Goal: Navigation & Orientation: Find specific page/section

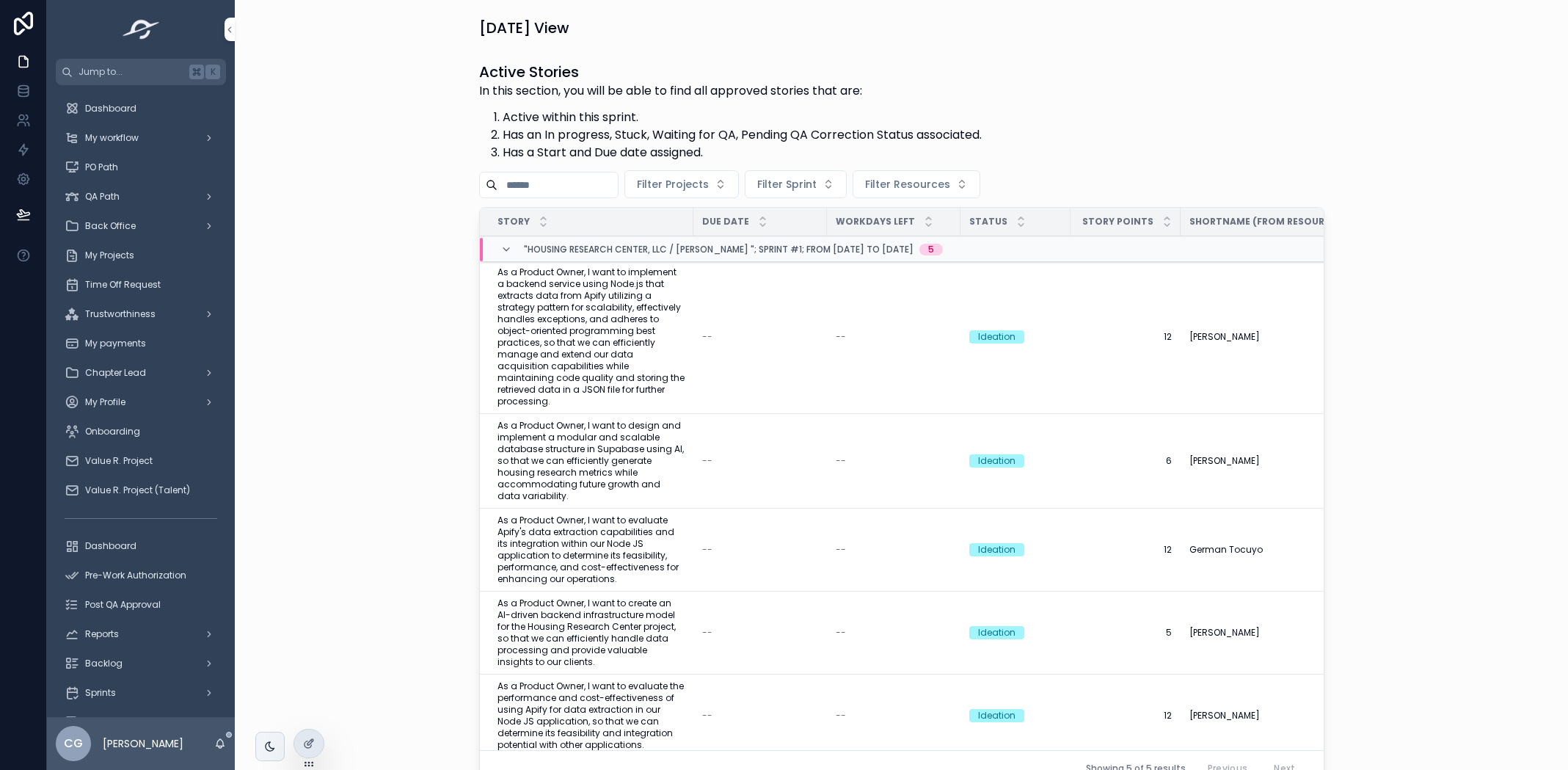
click at [0, 0] on icon at bounding box center [0, 0] width 0 height 0
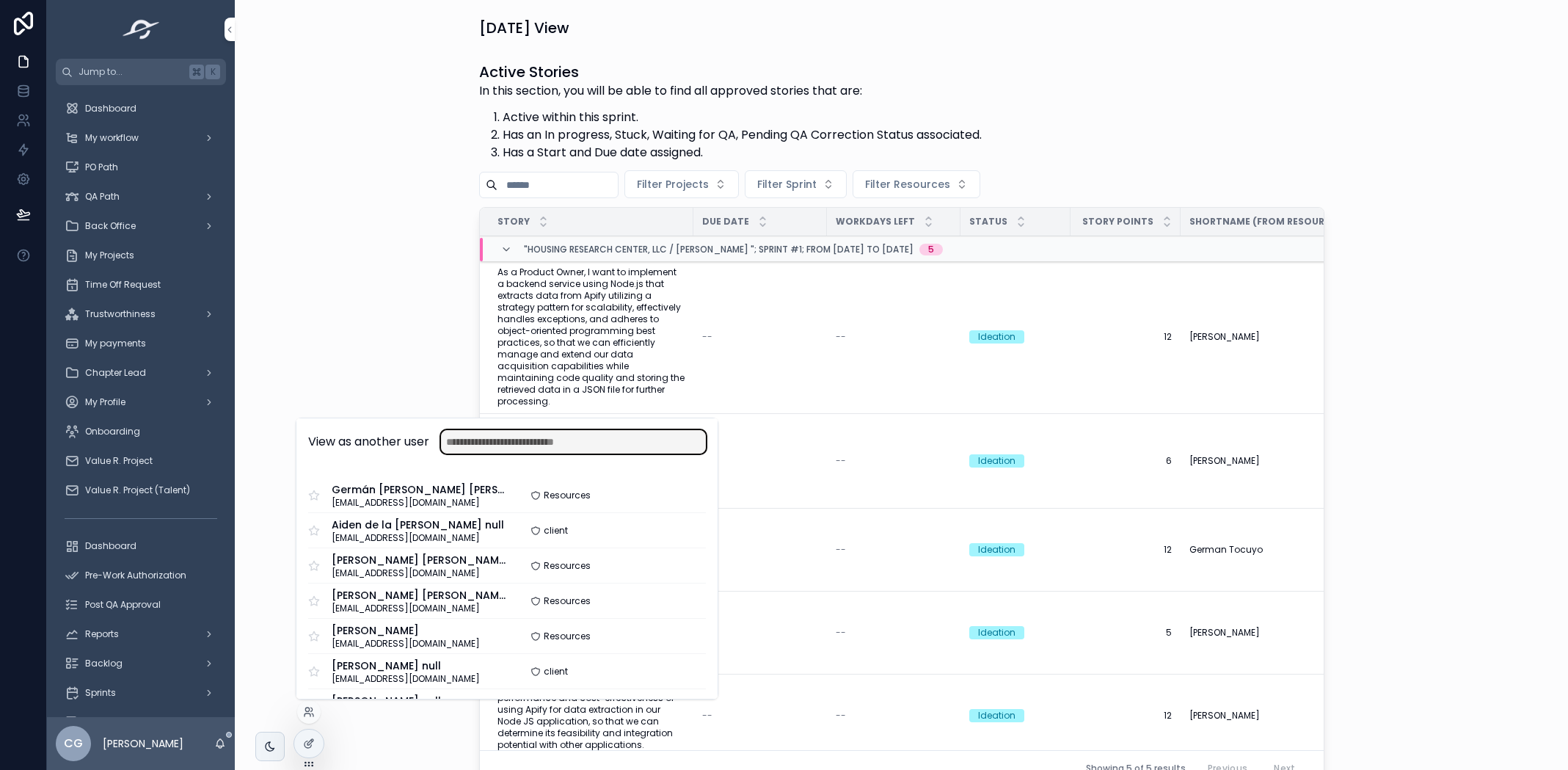
click at [453, 448] on input "text" at bounding box center [573, 442] width 265 height 23
type input "****"
click at [0, 0] on button "Select" at bounding box center [0, 0] width 0 height 0
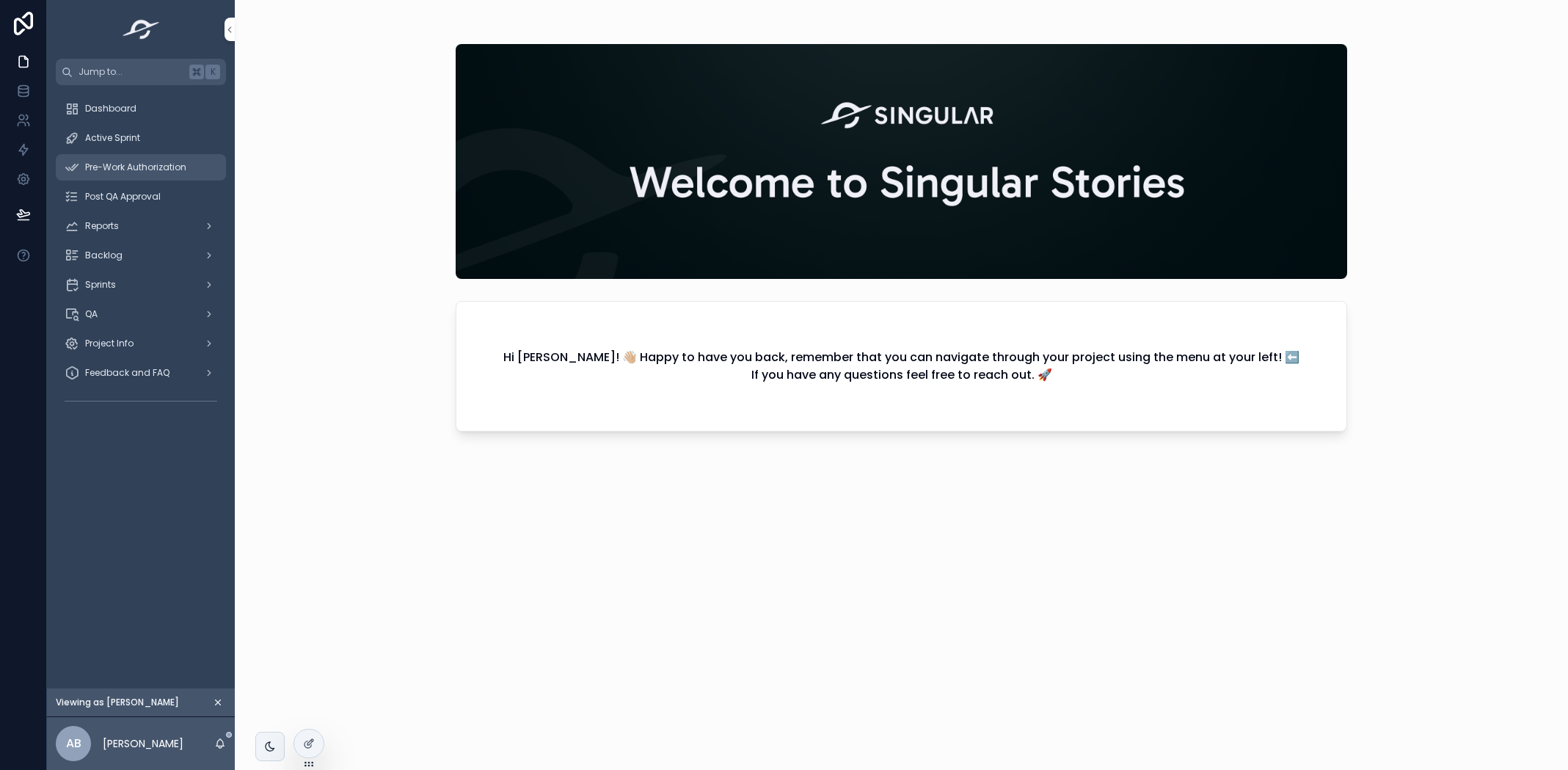
click at [125, 172] on span "Pre-Work Authorization" at bounding box center [135, 167] width 101 height 12
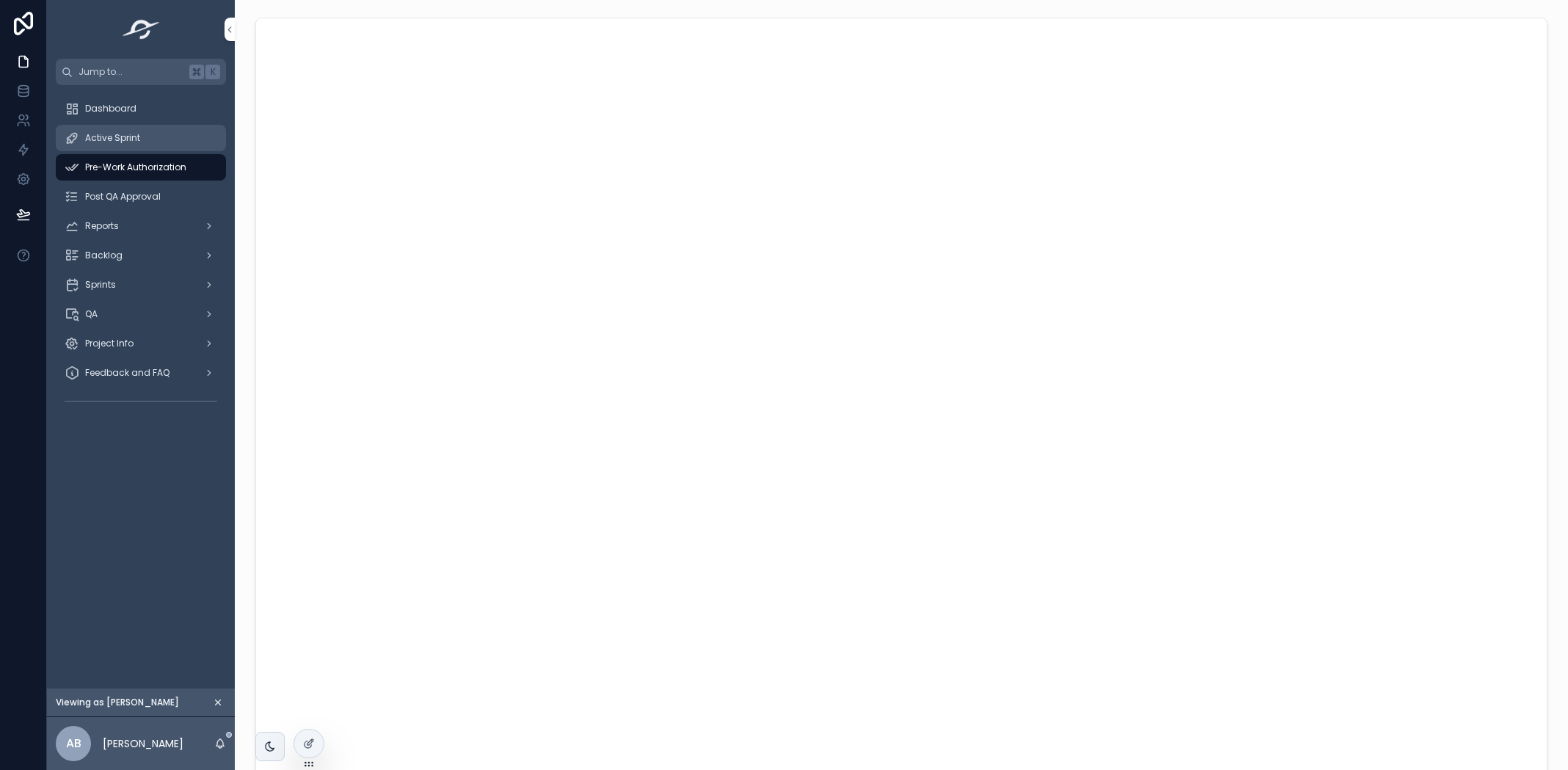
click at [125, 141] on span "Active Sprint" at bounding box center [112, 138] width 55 height 12
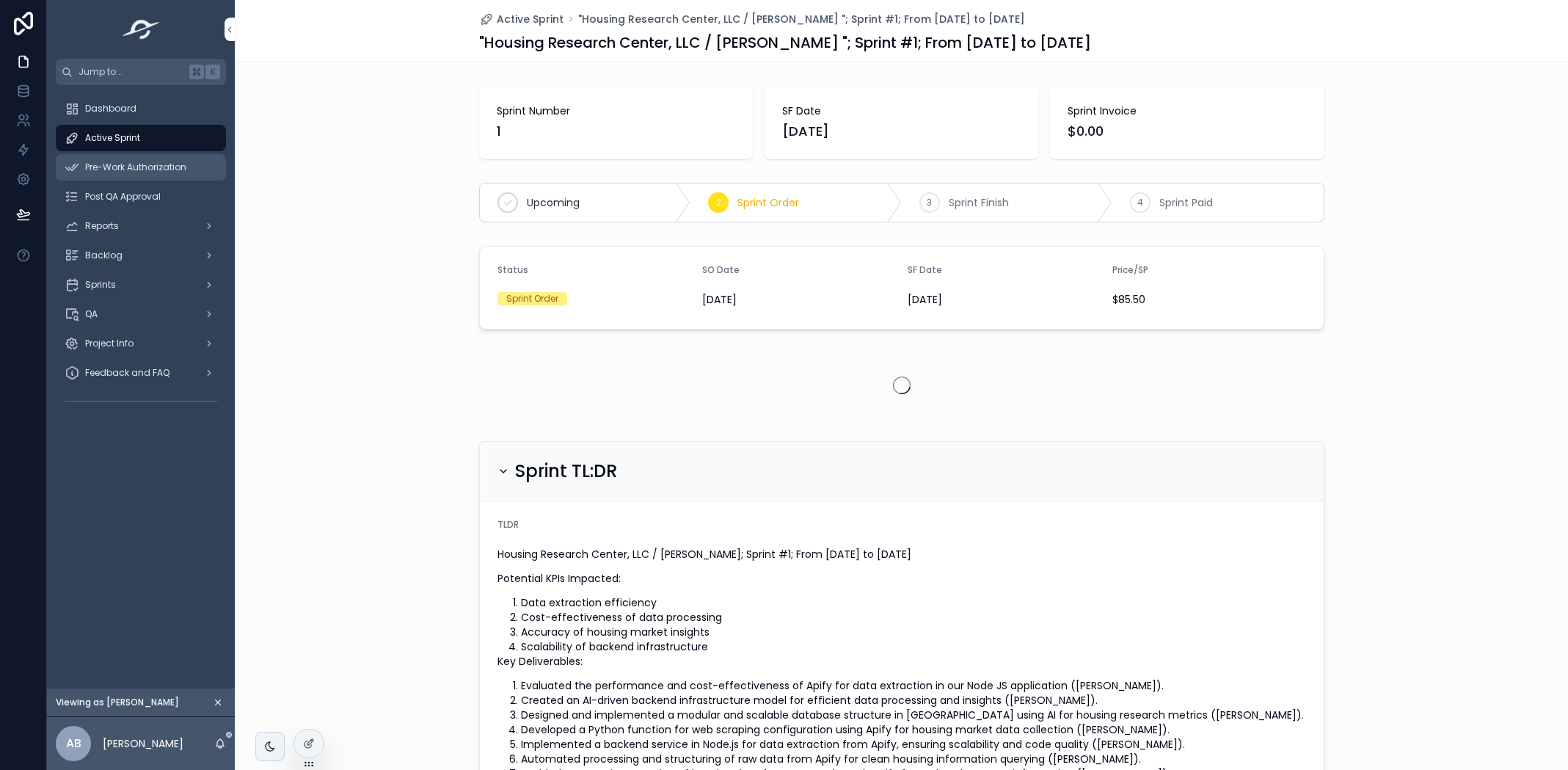
click at [141, 173] on div "Pre-Work Authorization" at bounding box center [140, 167] width 153 height 23
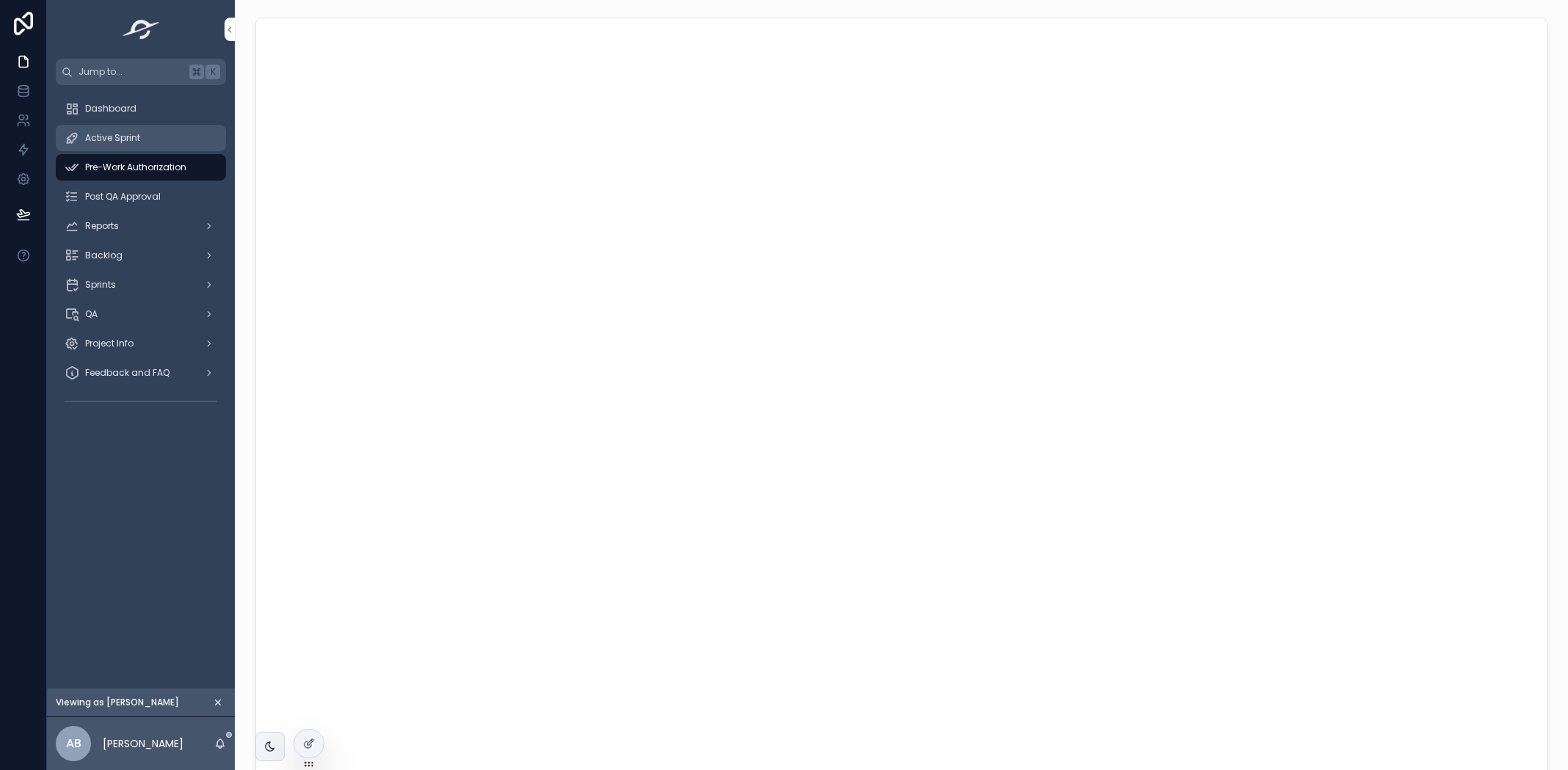
click at [94, 150] on link "Active Sprint" at bounding box center [140, 138] width 170 height 26
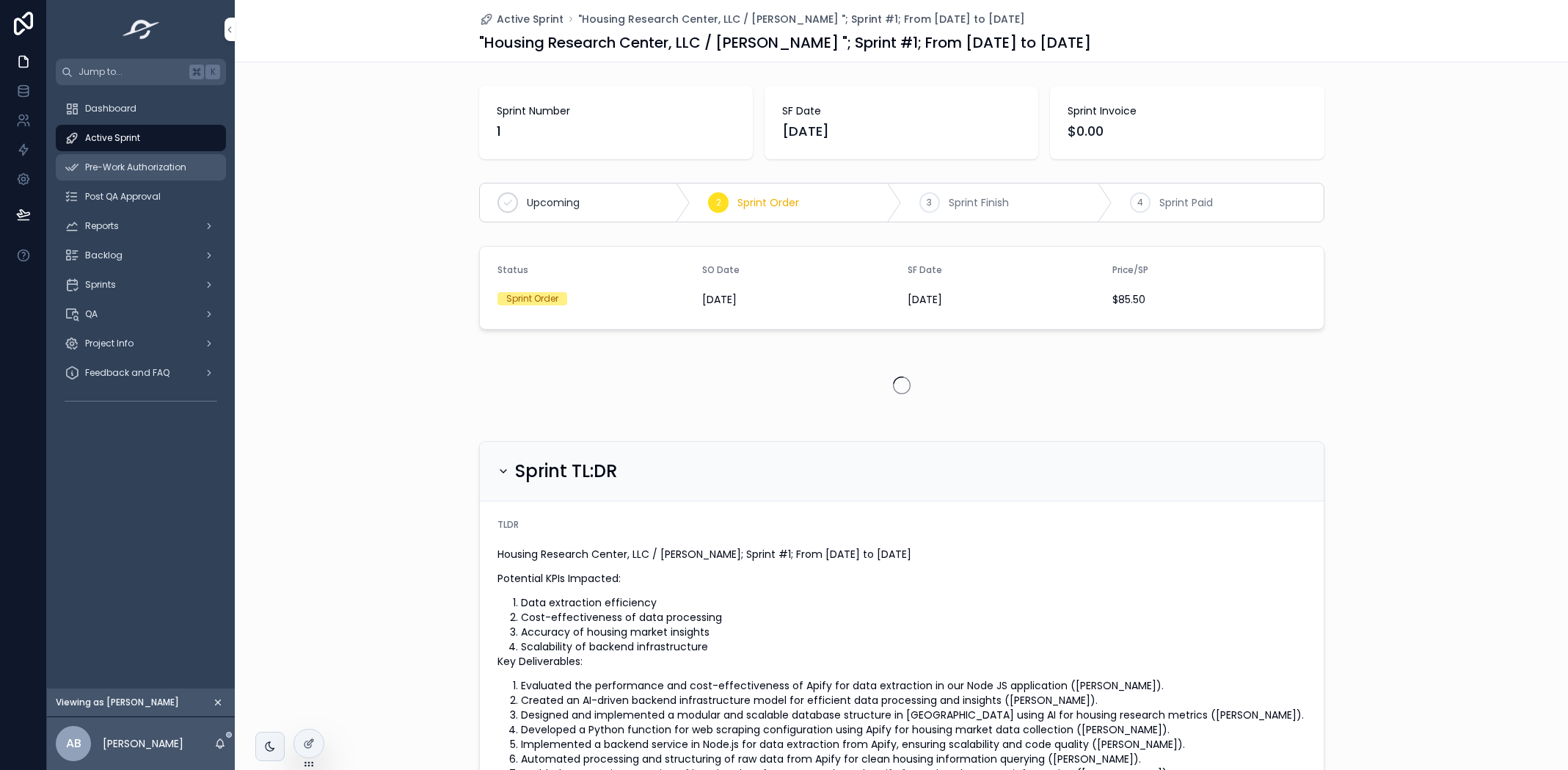
click at [114, 168] on span "Pre-Work Authorization" at bounding box center [135, 167] width 101 height 12
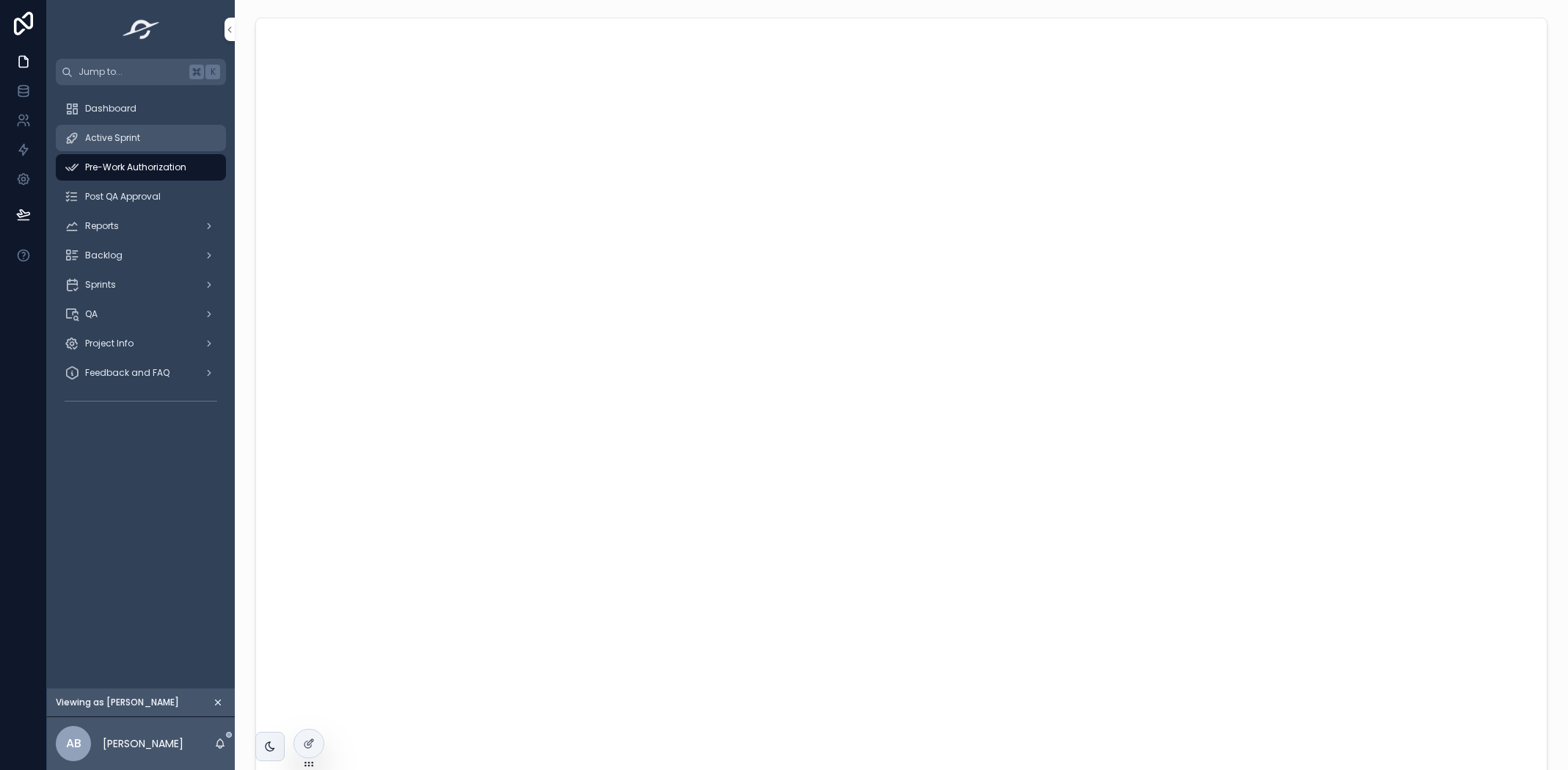
click at [145, 135] on div "Active Sprint" at bounding box center [140, 138] width 153 height 23
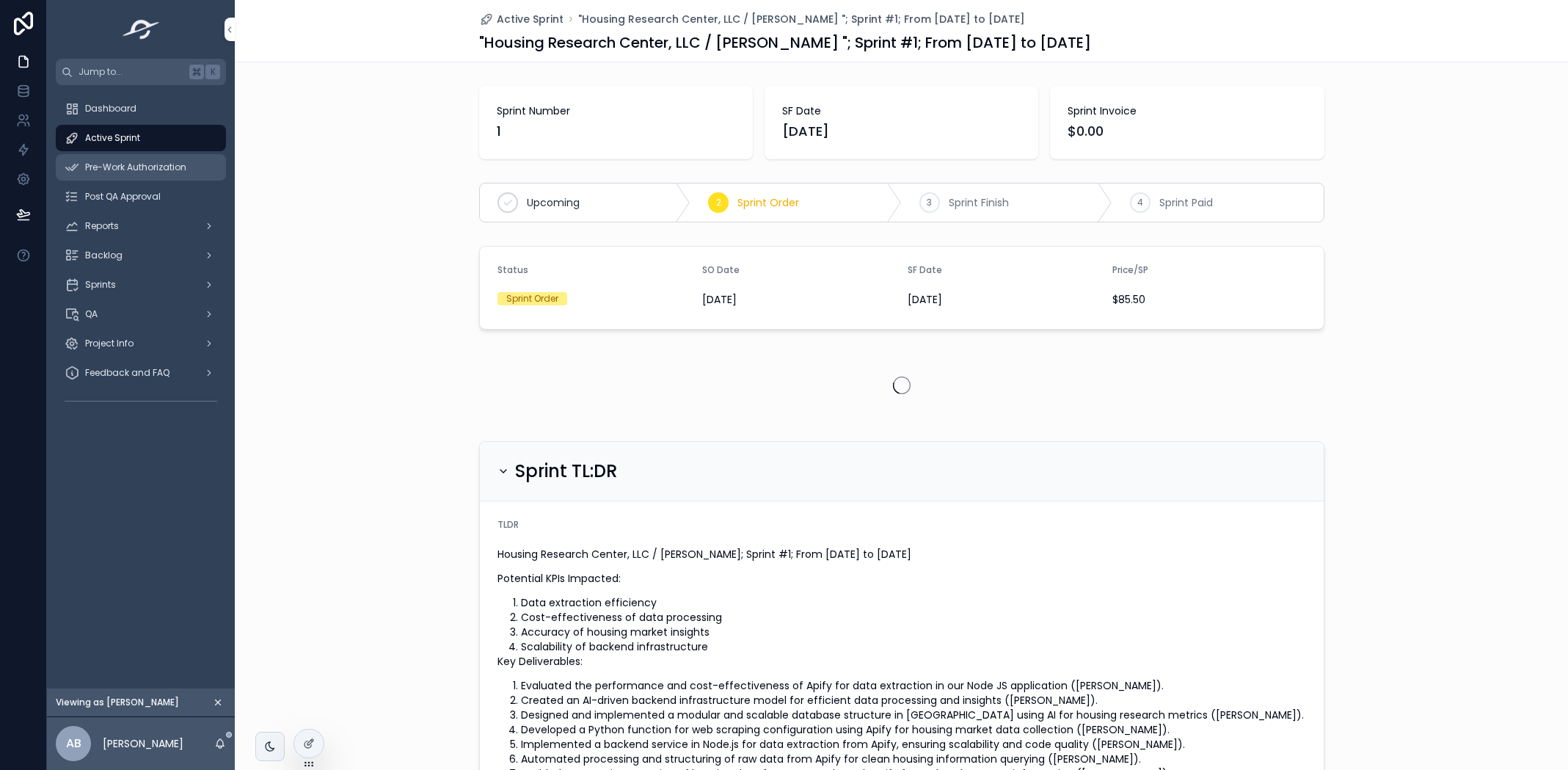
click at [131, 166] on span "Pre-Work Authorization" at bounding box center [135, 167] width 101 height 12
